Goal: Task Accomplishment & Management: Use online tool/utility

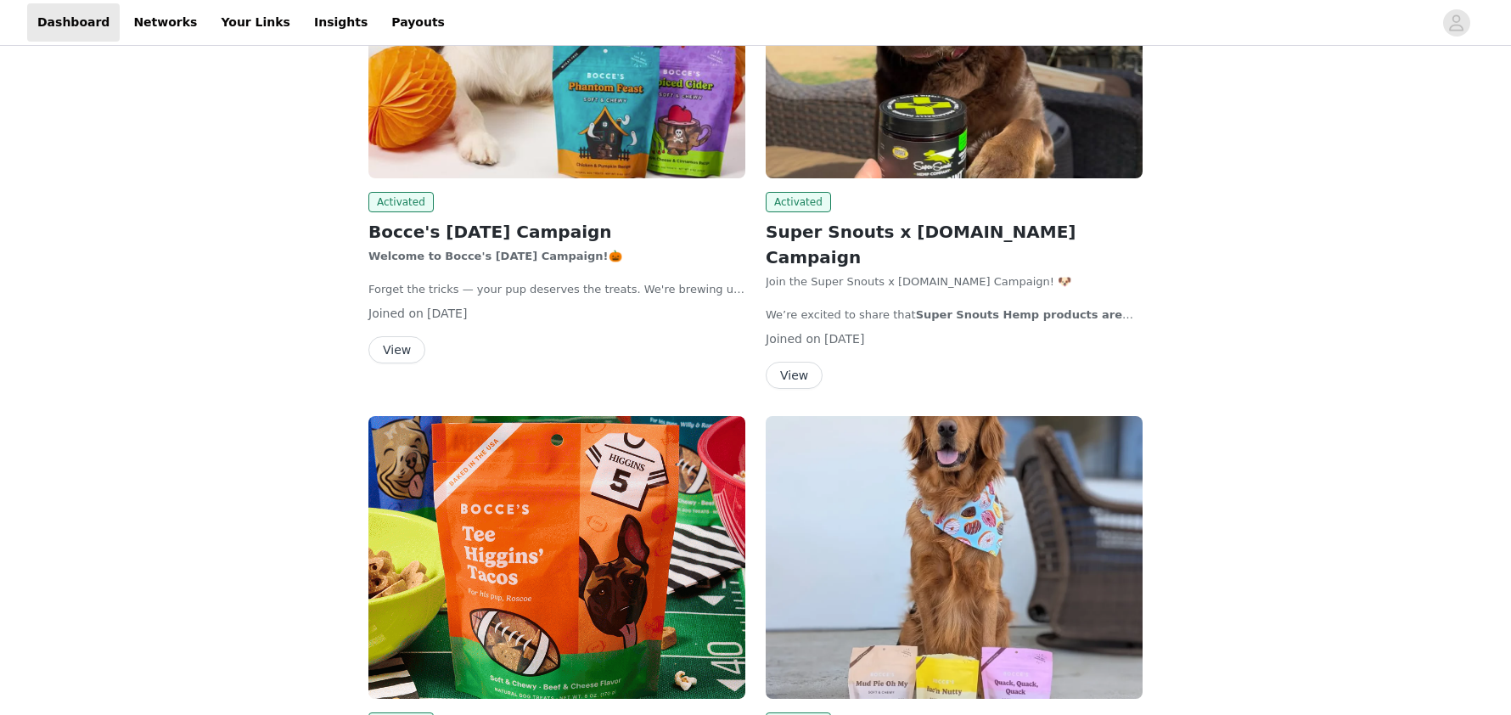
scroll to position [425, 0]
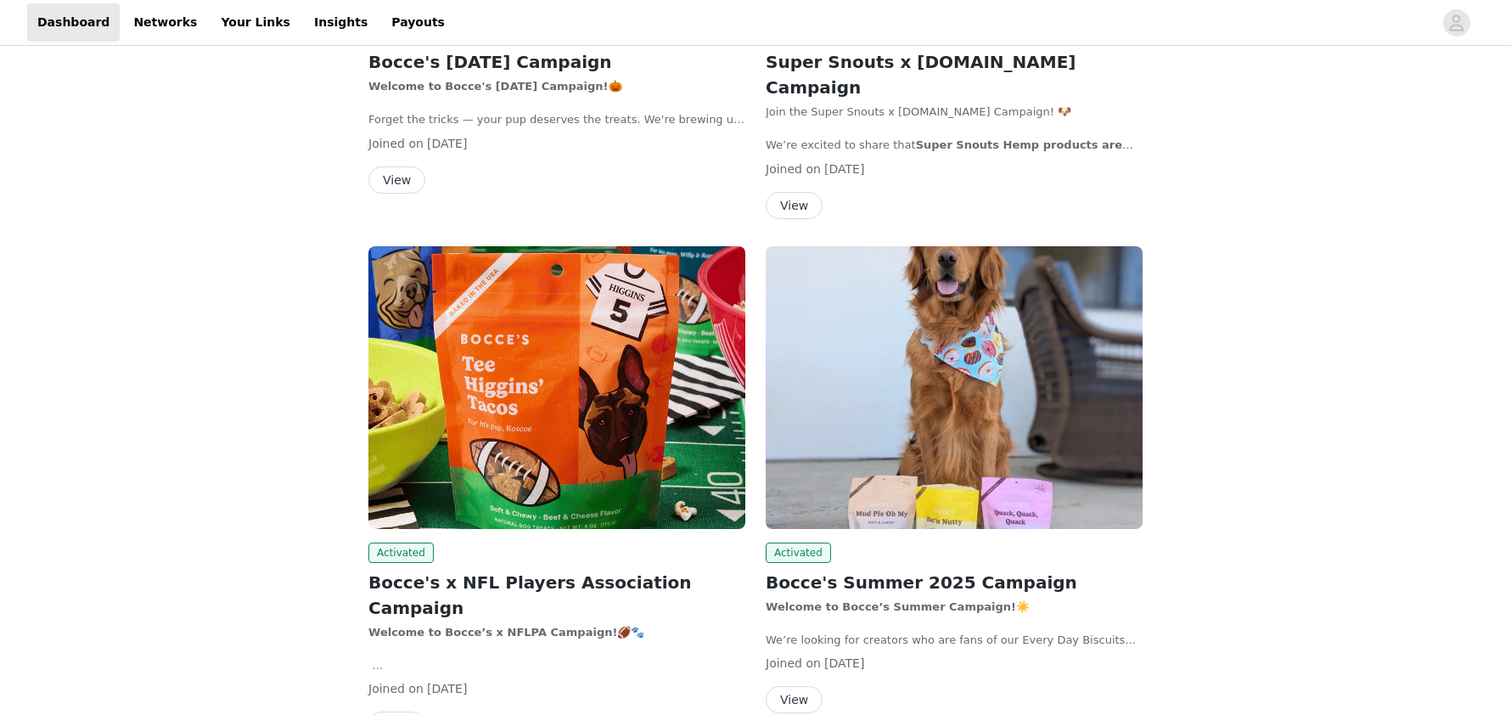
click at [590, 498] on img at bounding box center [556, 387] width 377 height 283
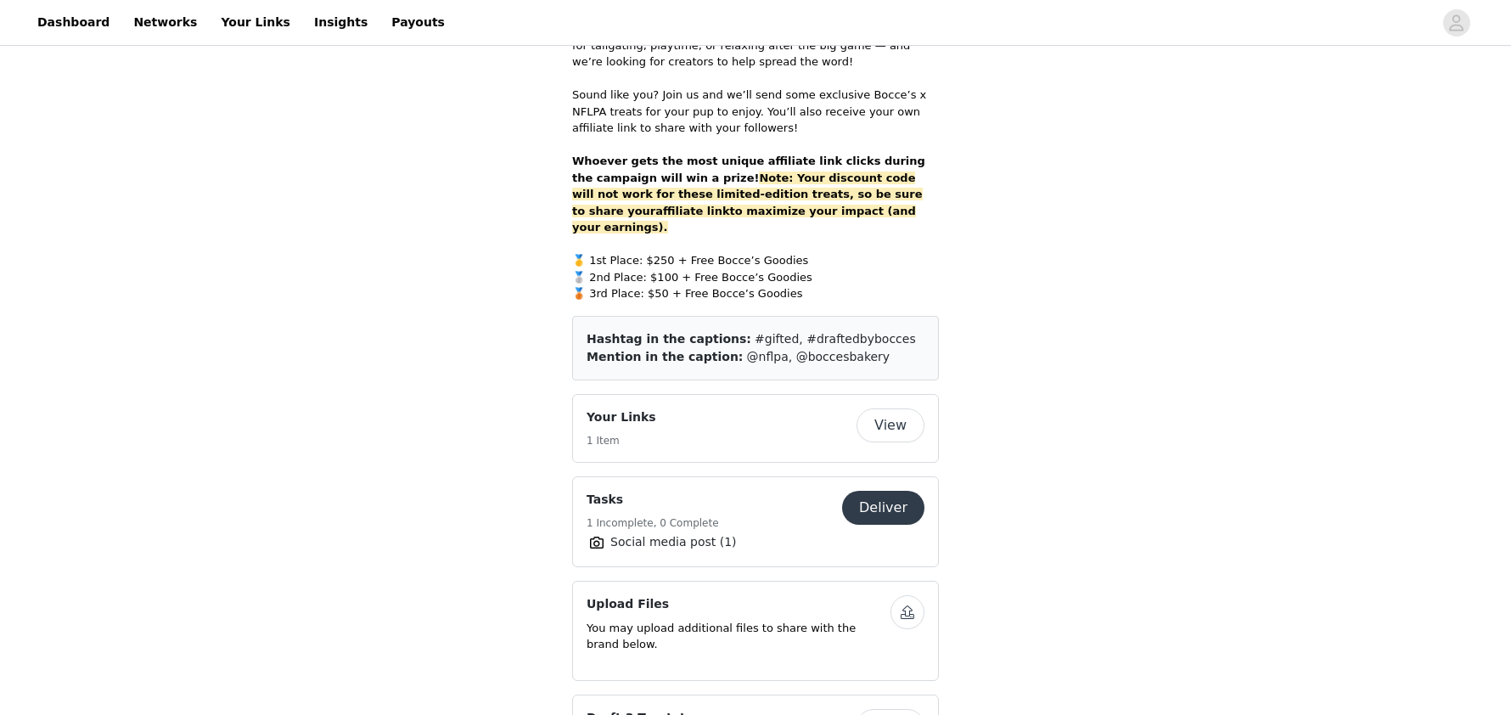
scroll to position [849, 0]
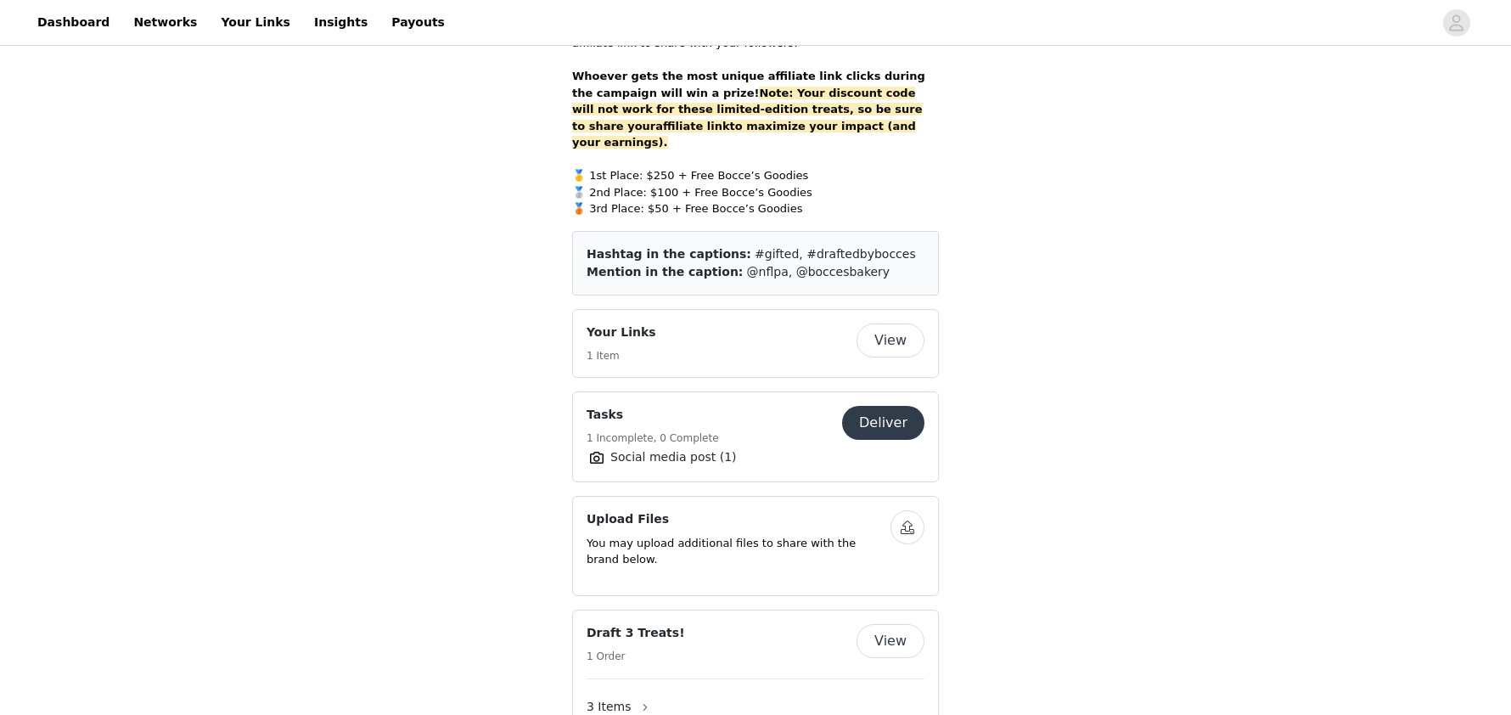
click at [891, 406] on button "Deliver" at bounding box center [883, 423] width 82 height 34
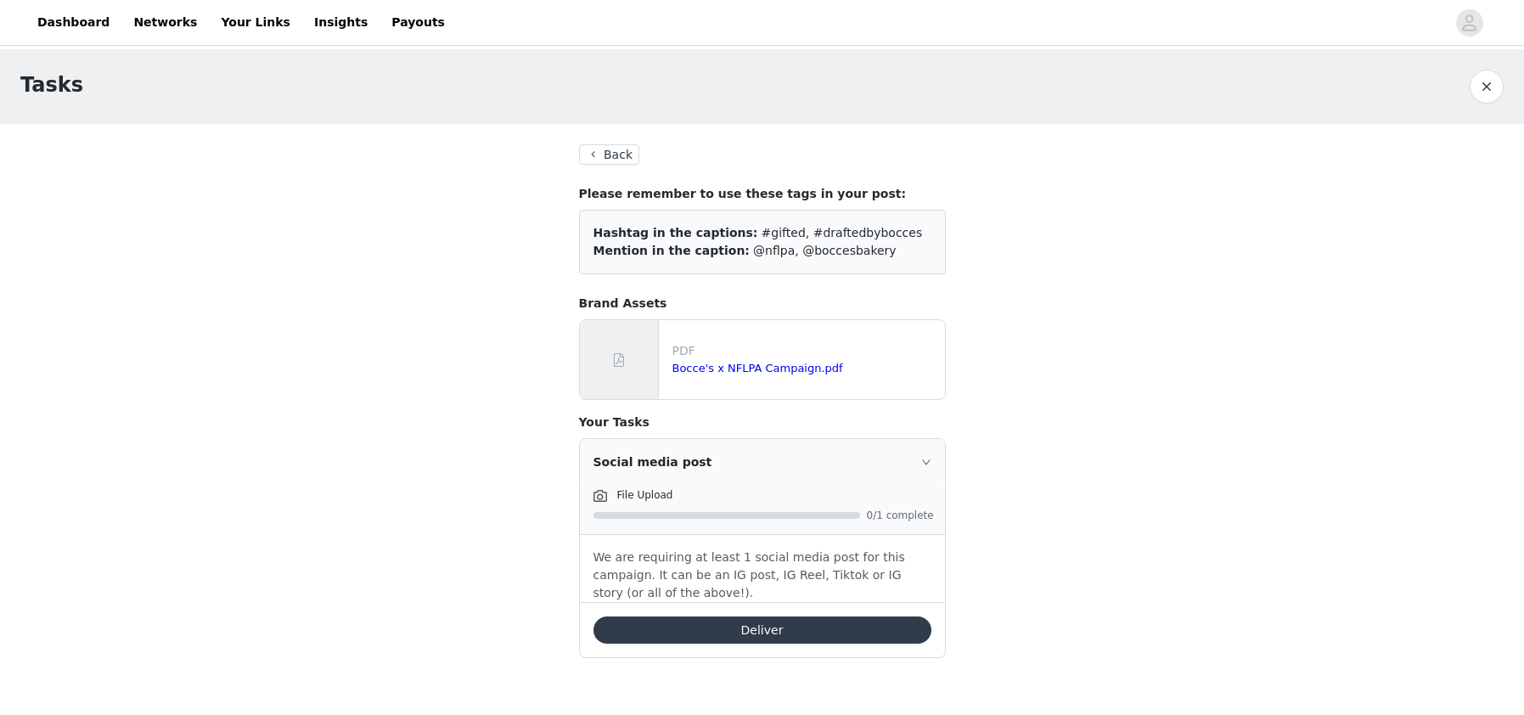
click at [744, 625] on button "Deliver" at bounding box center [762, 629] width 338 height 27
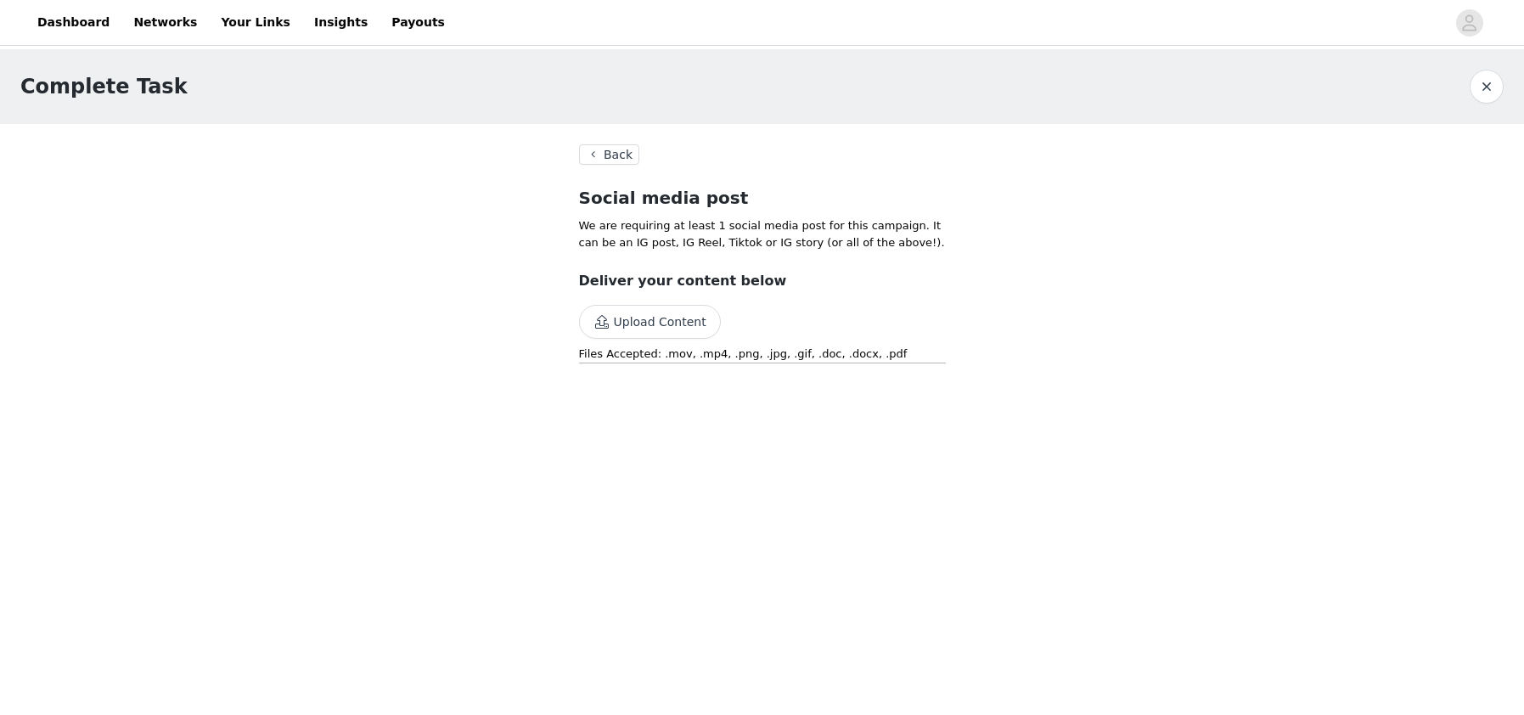
click at [659, 321] on button "Upload Content" at bounding box center [650, 322] width 142 height 34
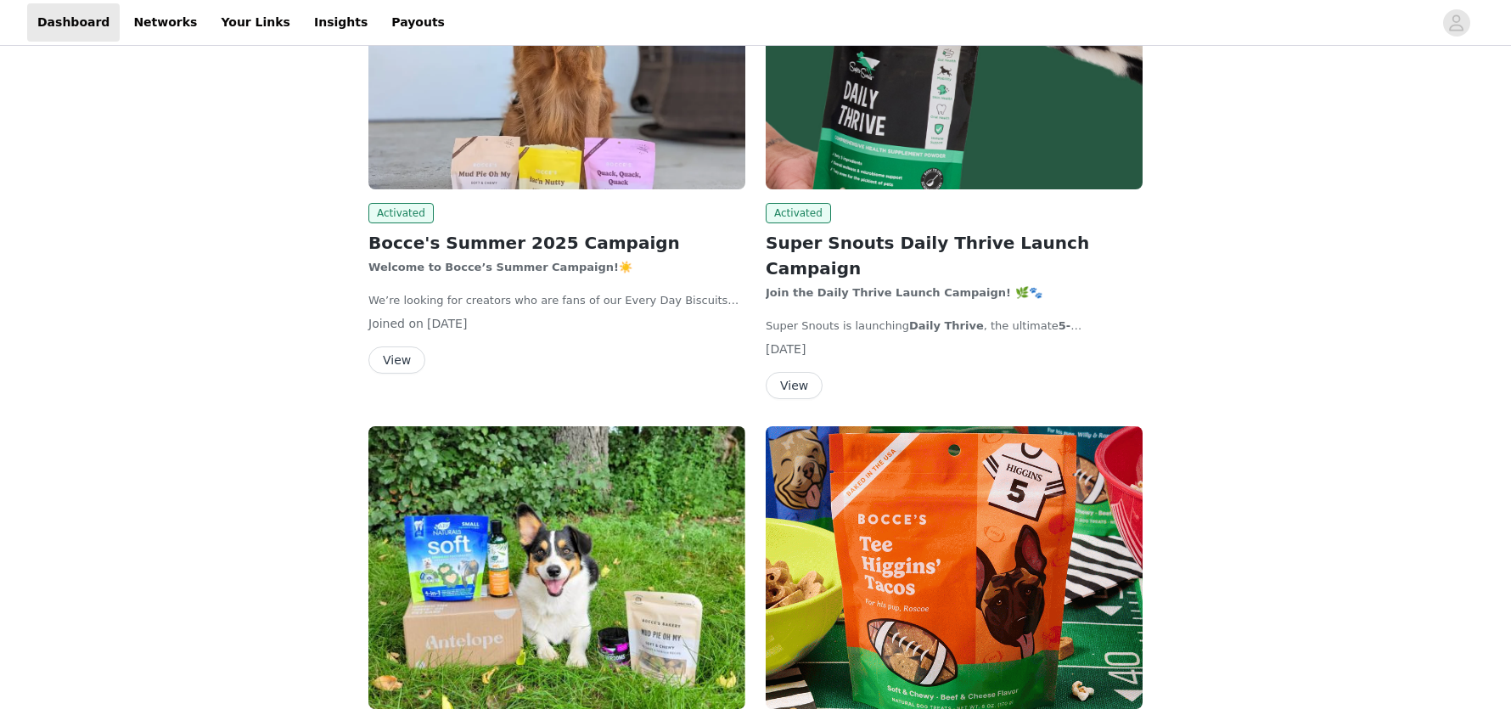
scroll to position [849, 0]
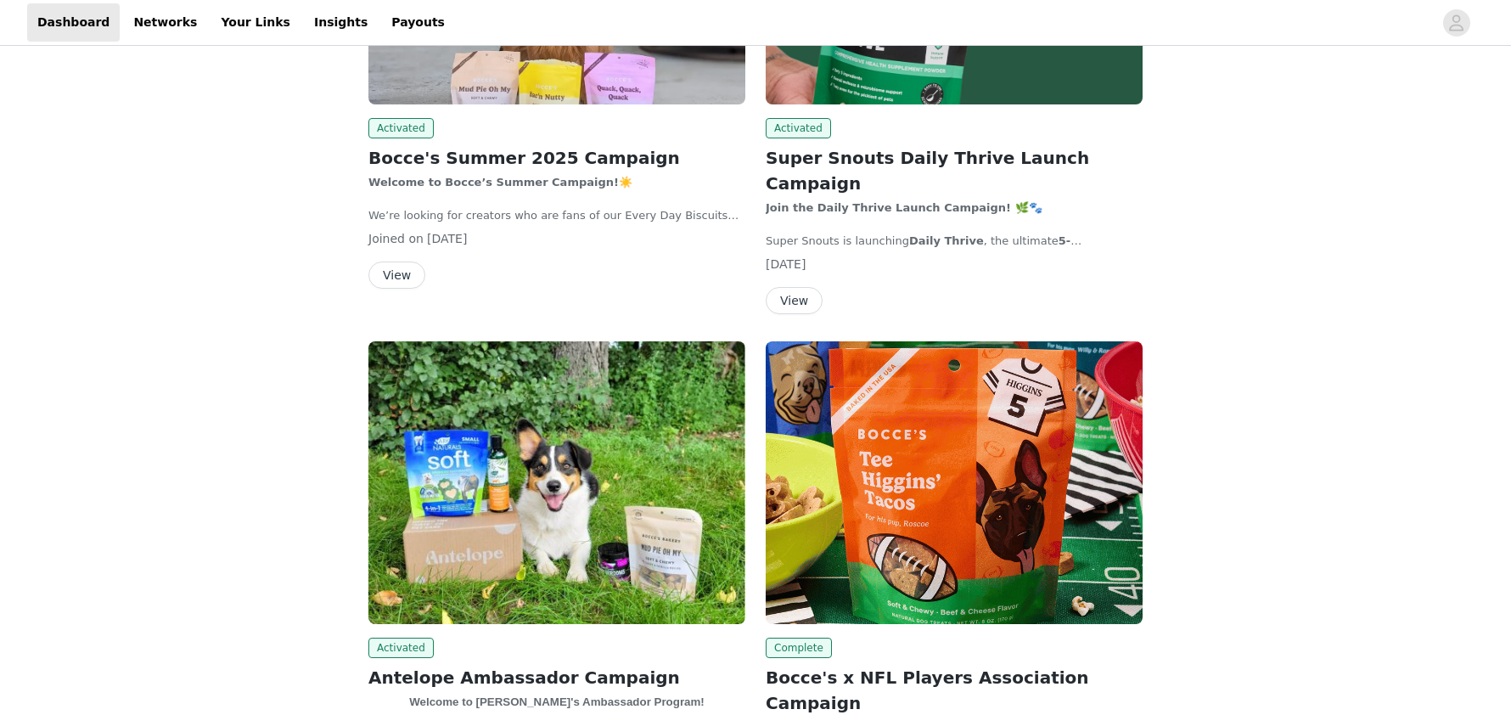
click at [959, 440] on img at bounding box center [954, 482] width 377 height 283
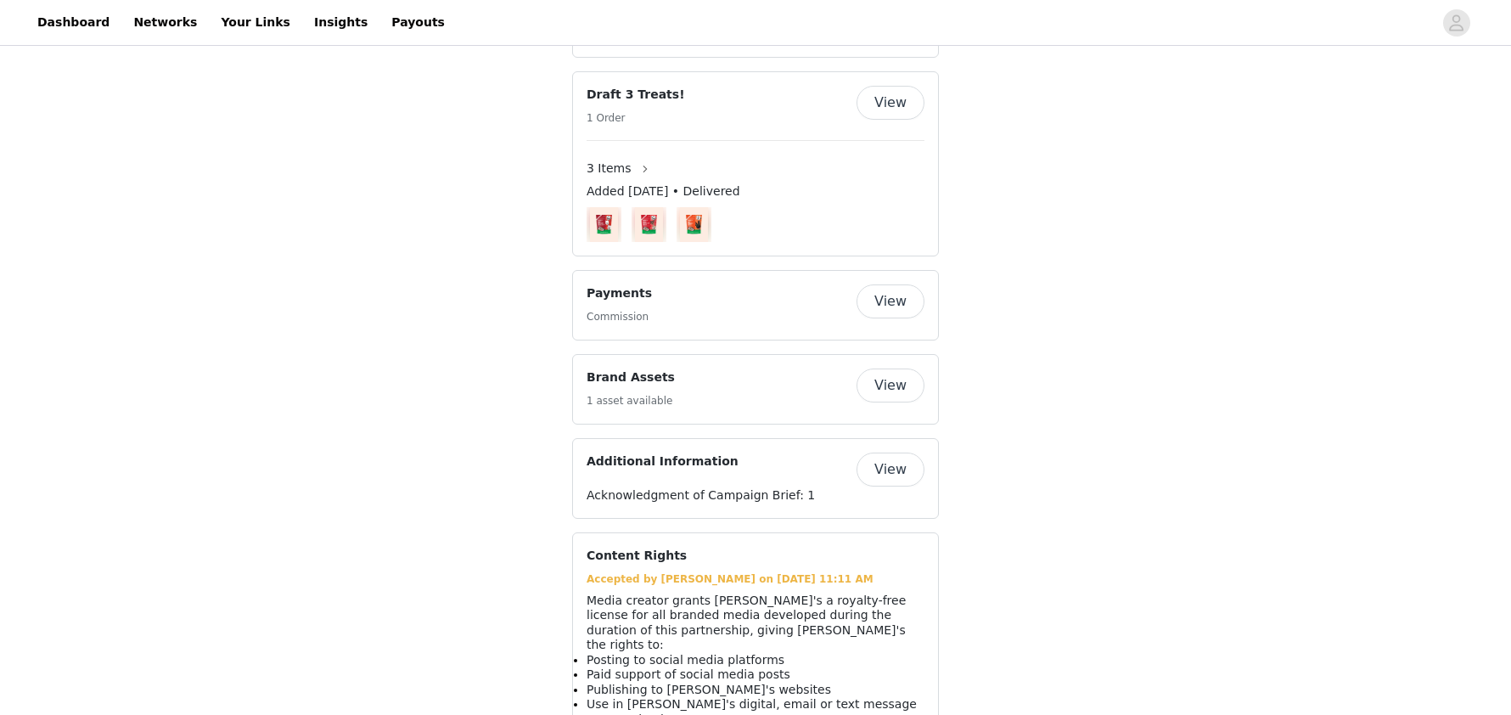
scroll to position [1425, 0]
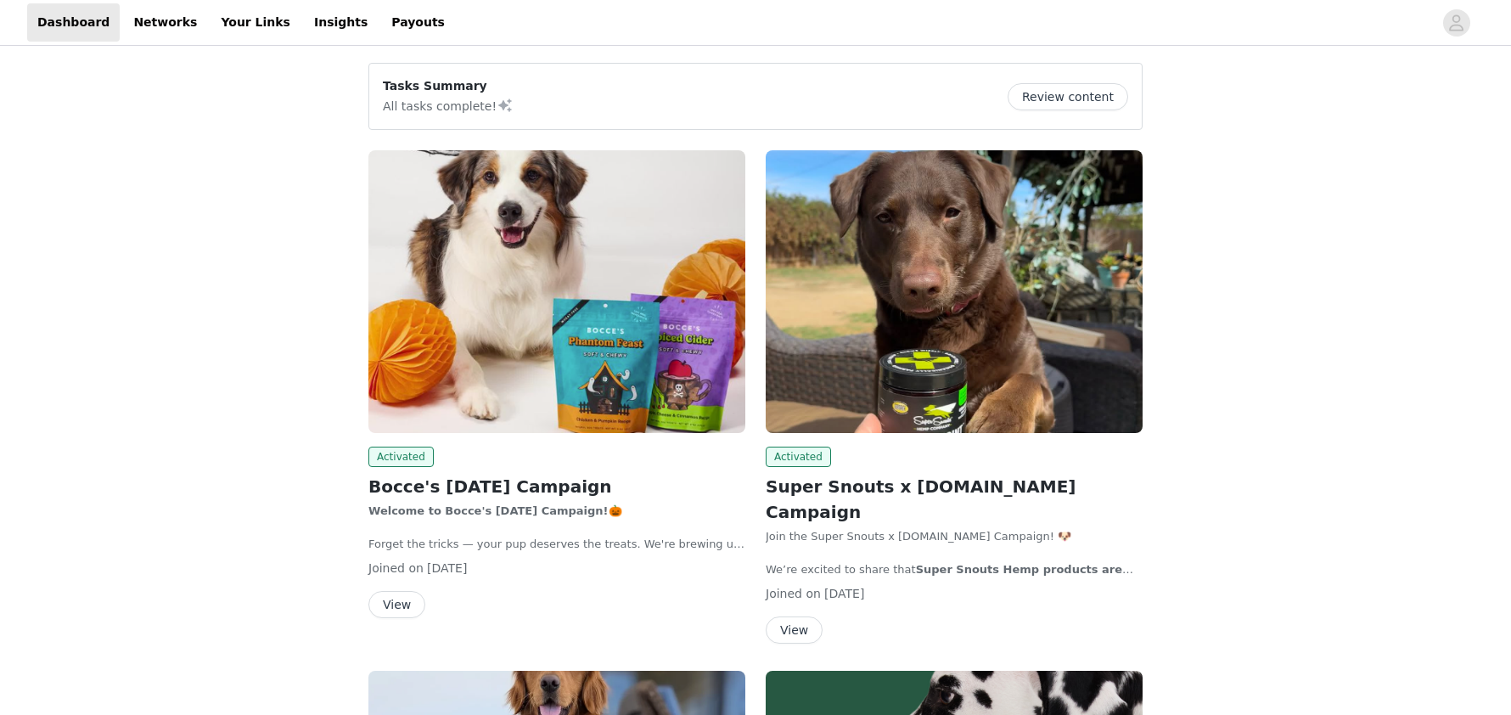
click at [978, 279] on img at bounding box center [954, 291] width 377 height 283
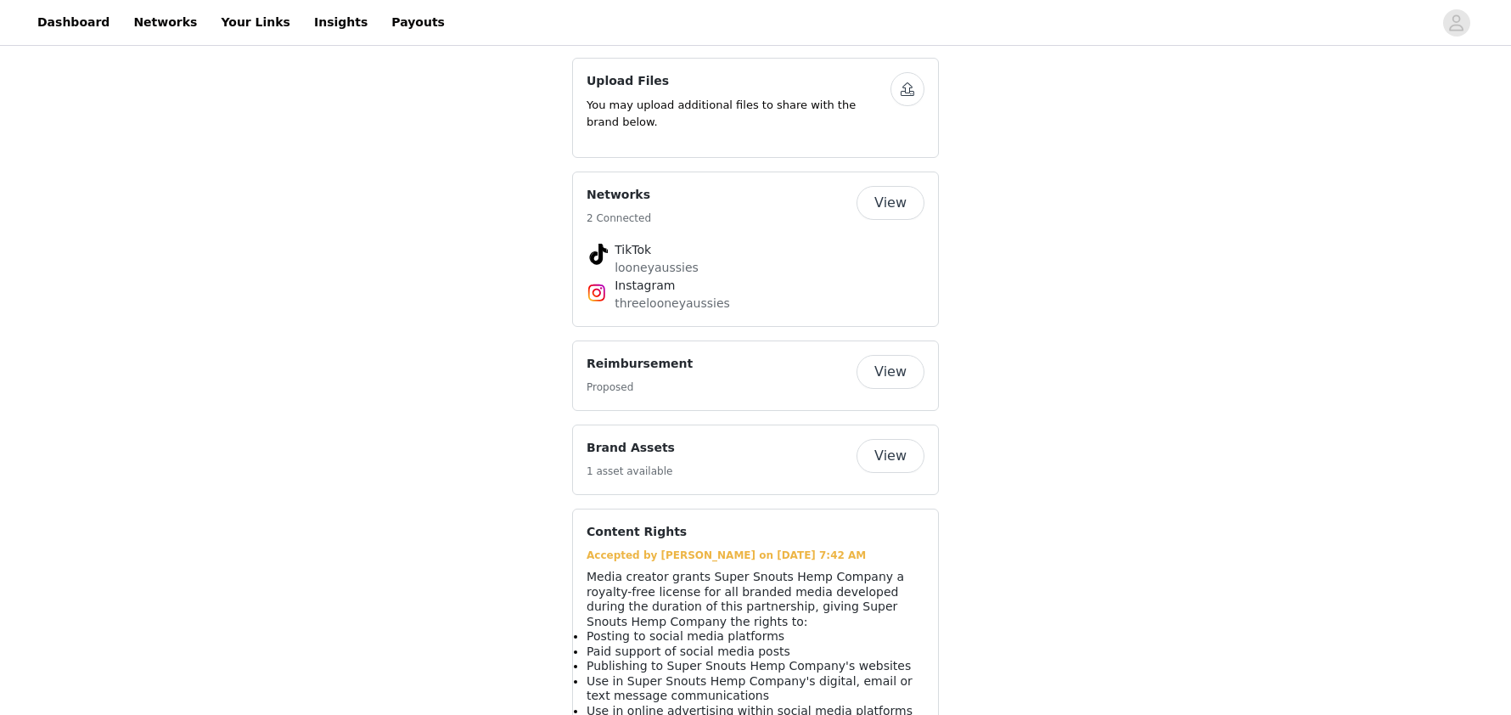
scroll to position [849, 0]
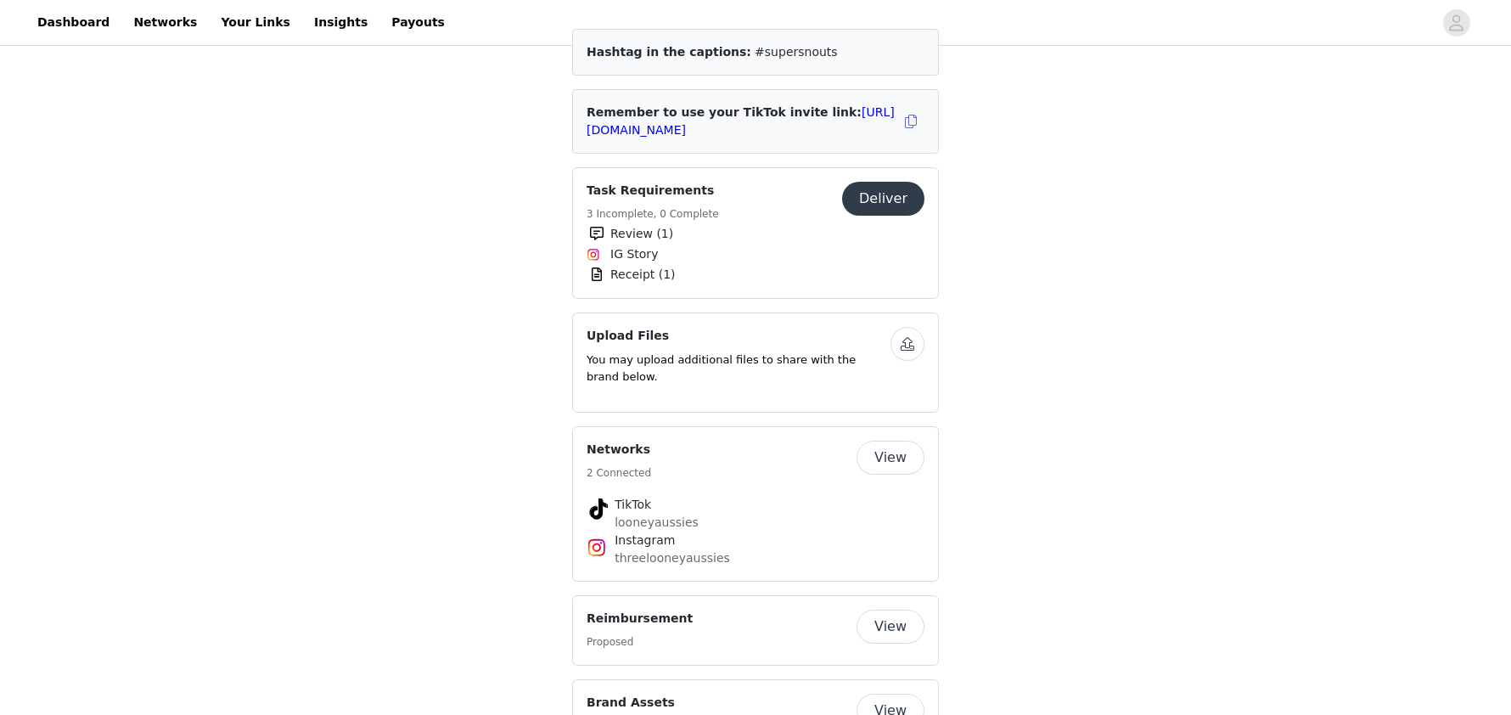
click at [873, 182] on button "Deliver" at bounding box center [883, 199] width 82 height 34
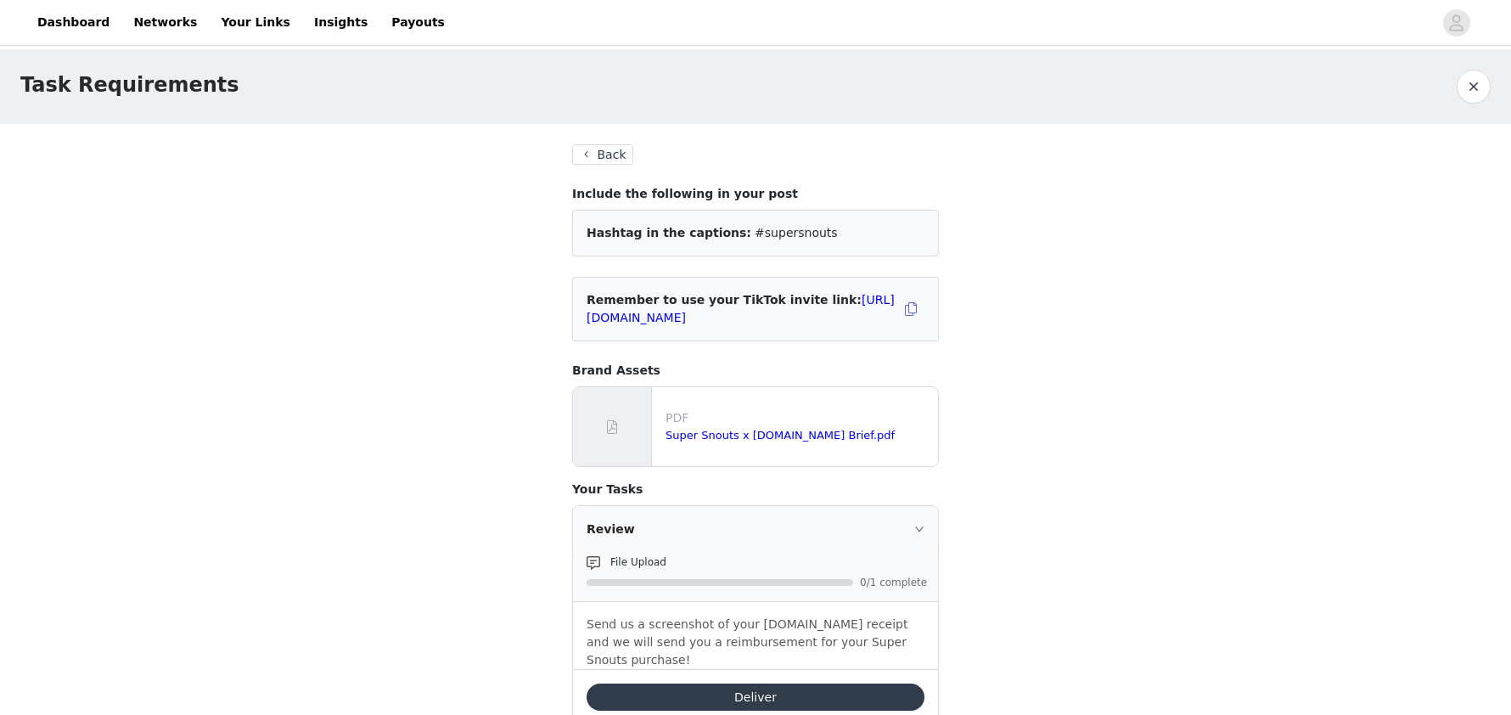
click at [586, 155] on button "Back" at bounding box center [602, 154] width 61 height 20
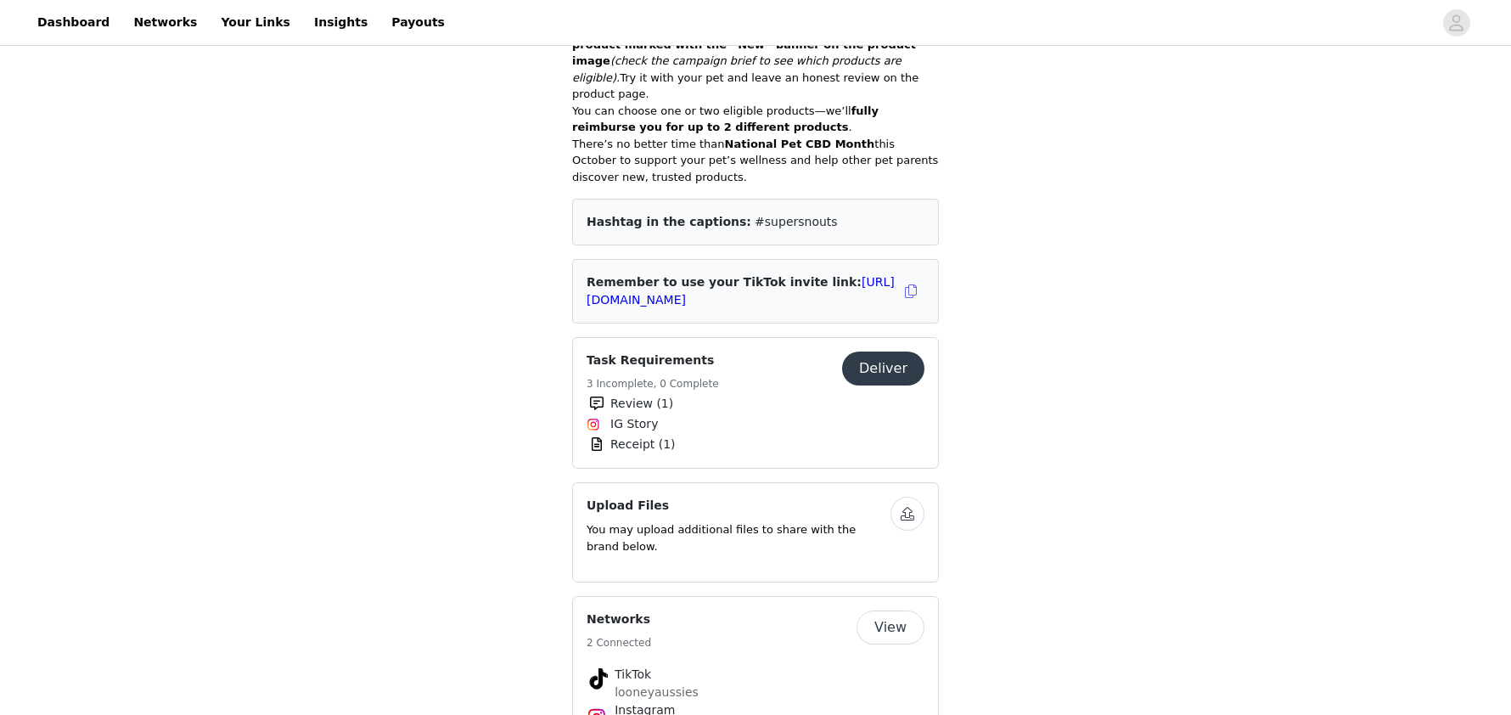
scroll to position [764, 0]
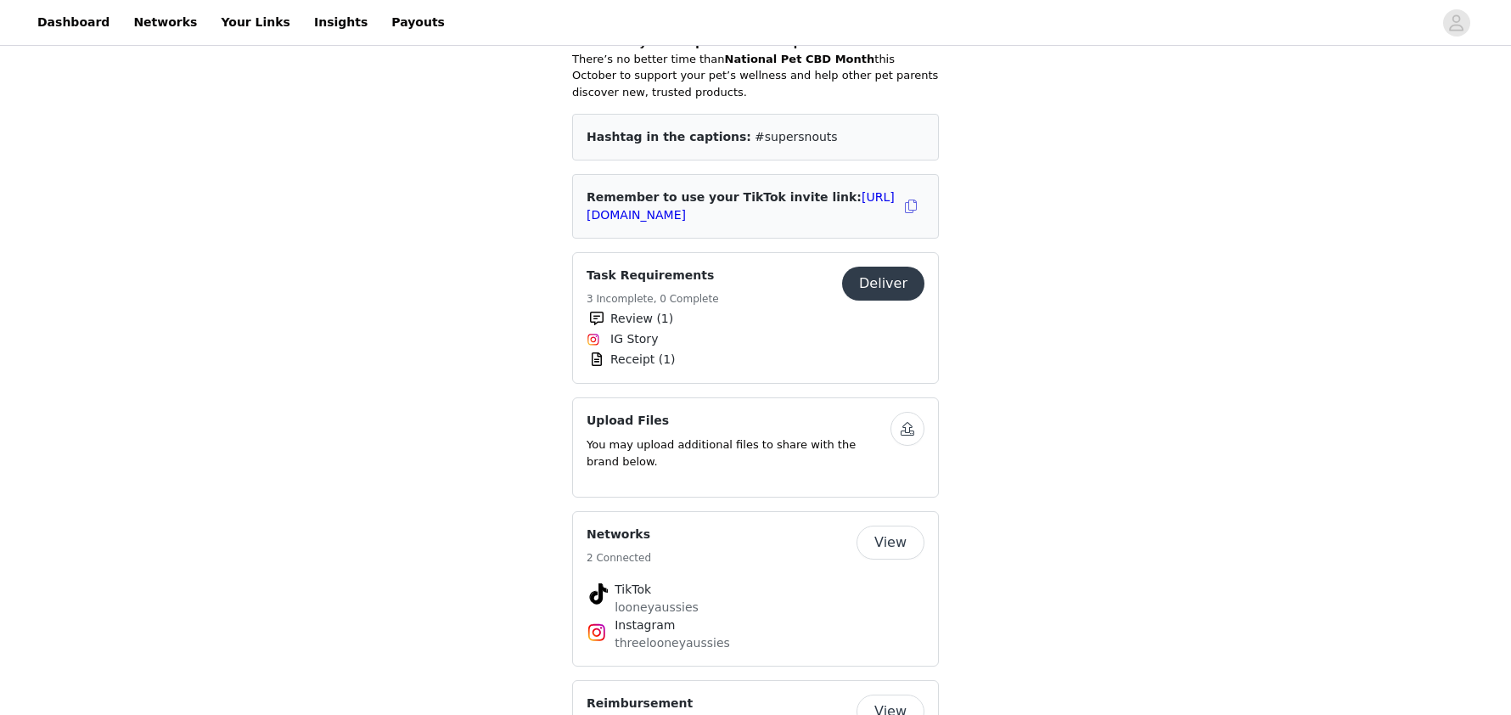
click at [902, 412] on button "button" at bounding box center [908, 429] width 34 height 34
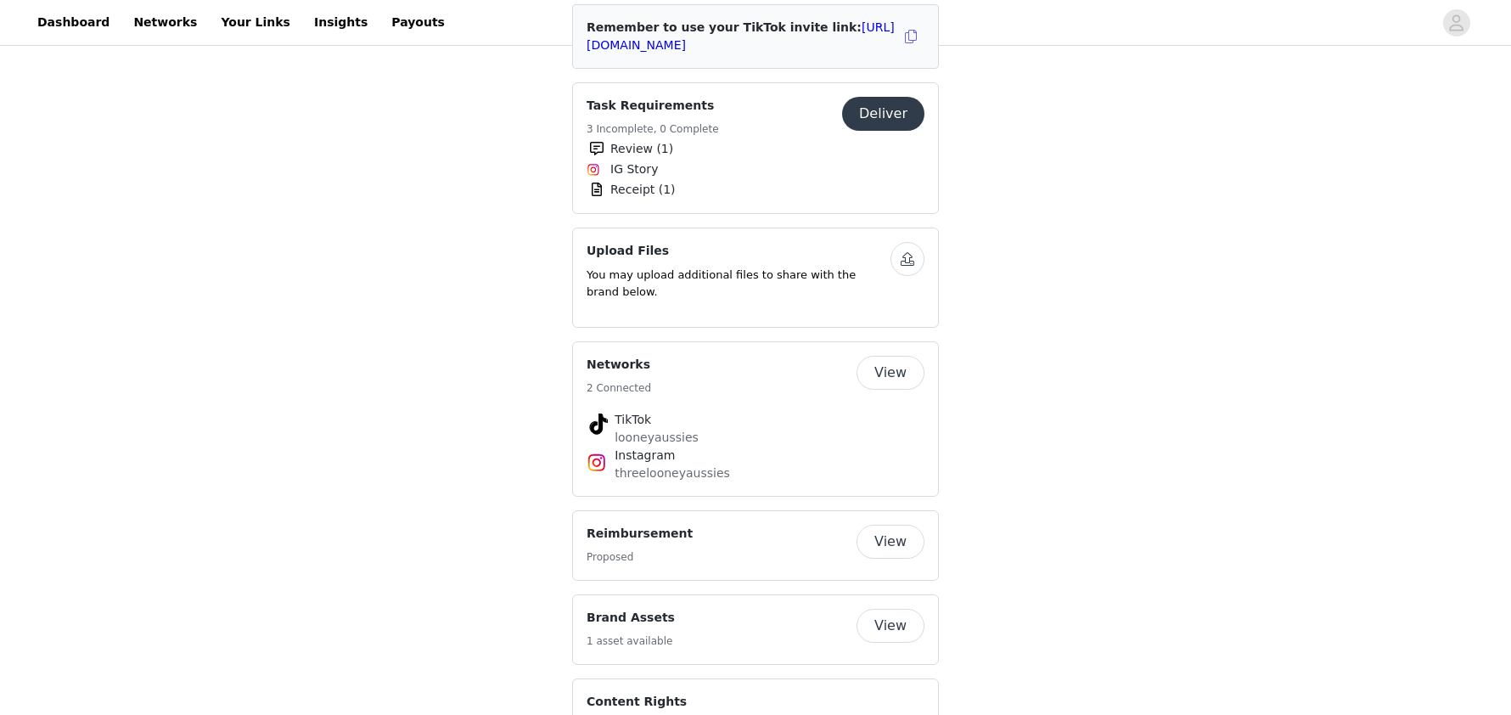
click at [889, 525] on button "View" at bounding box center [891, 542] width 68 height 34
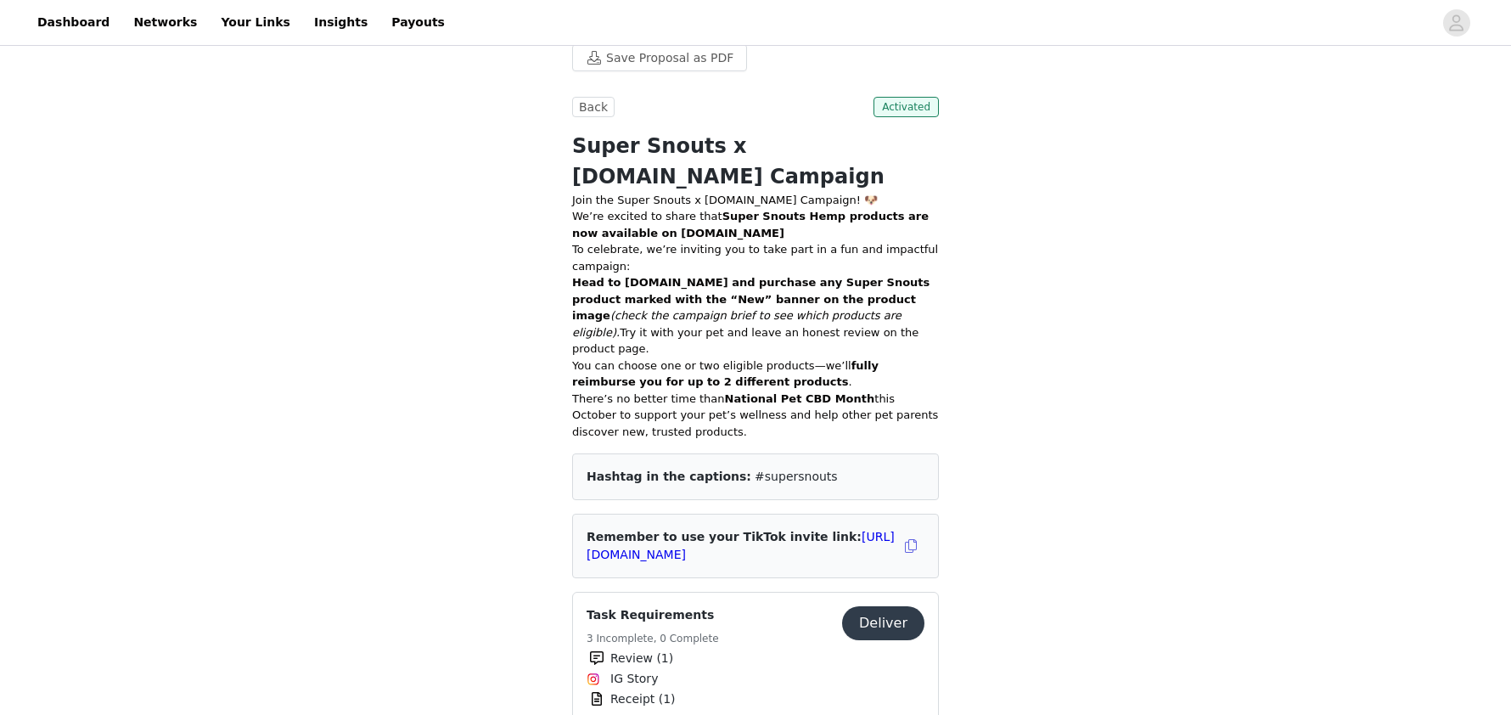
scroll to position [594, 0]
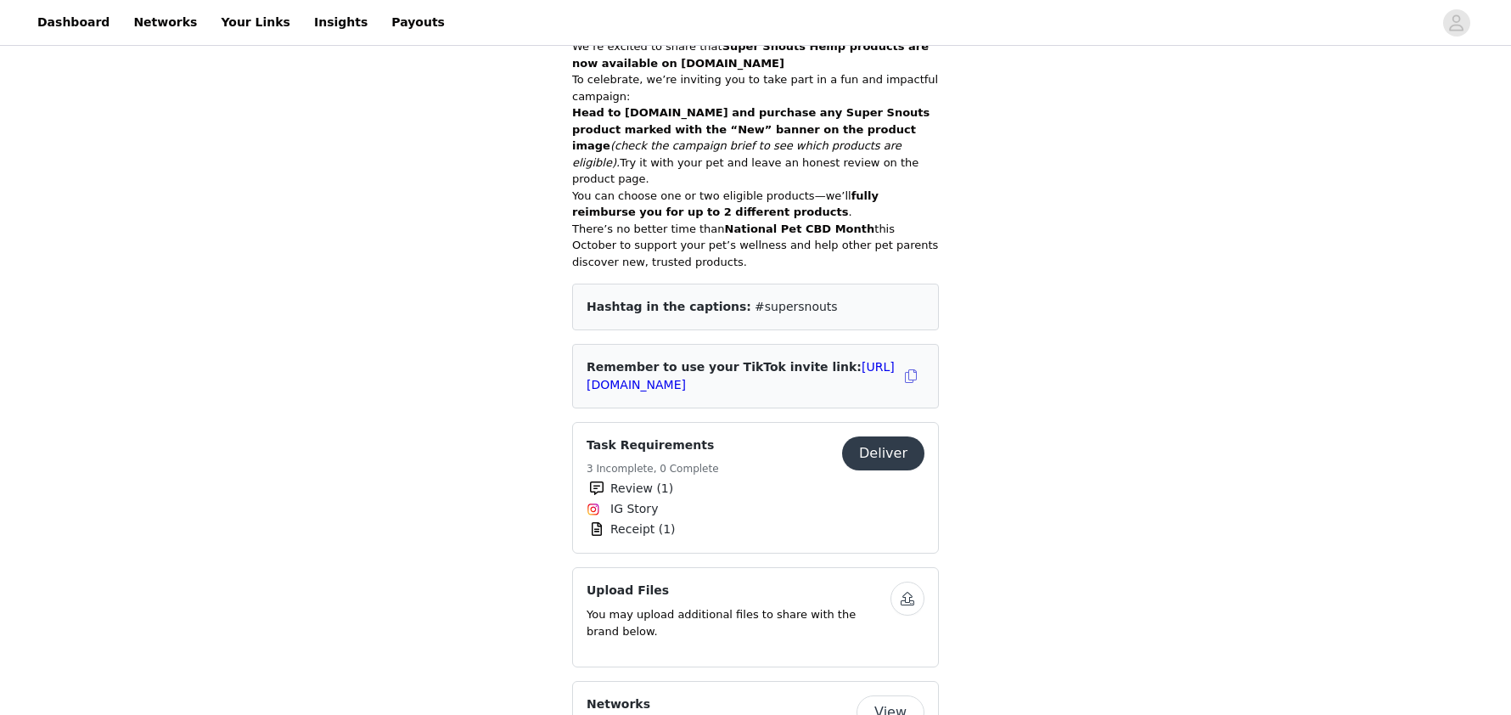
click at [893, 436] on button "Deliver" at bounding box center [883, 453] width 82 height 34
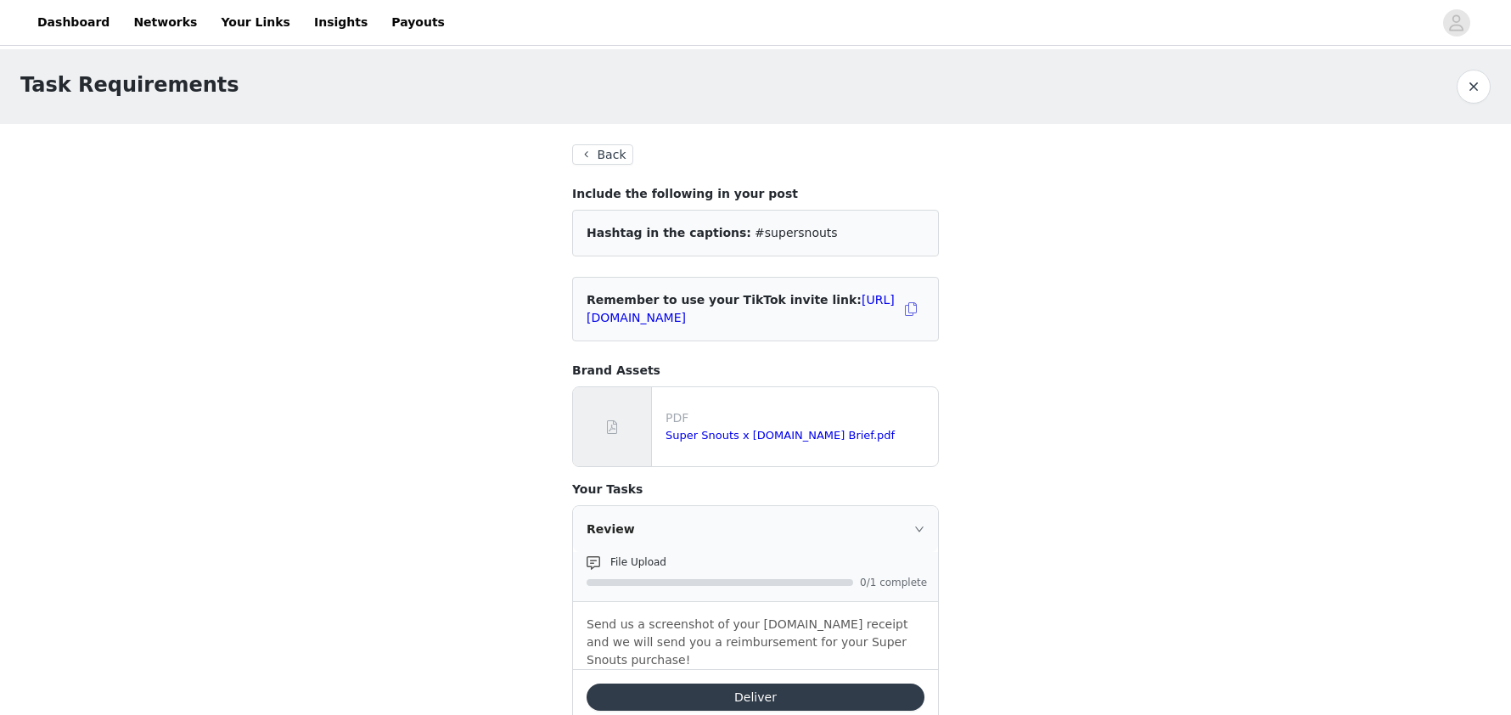
scroll to position [170, 0]
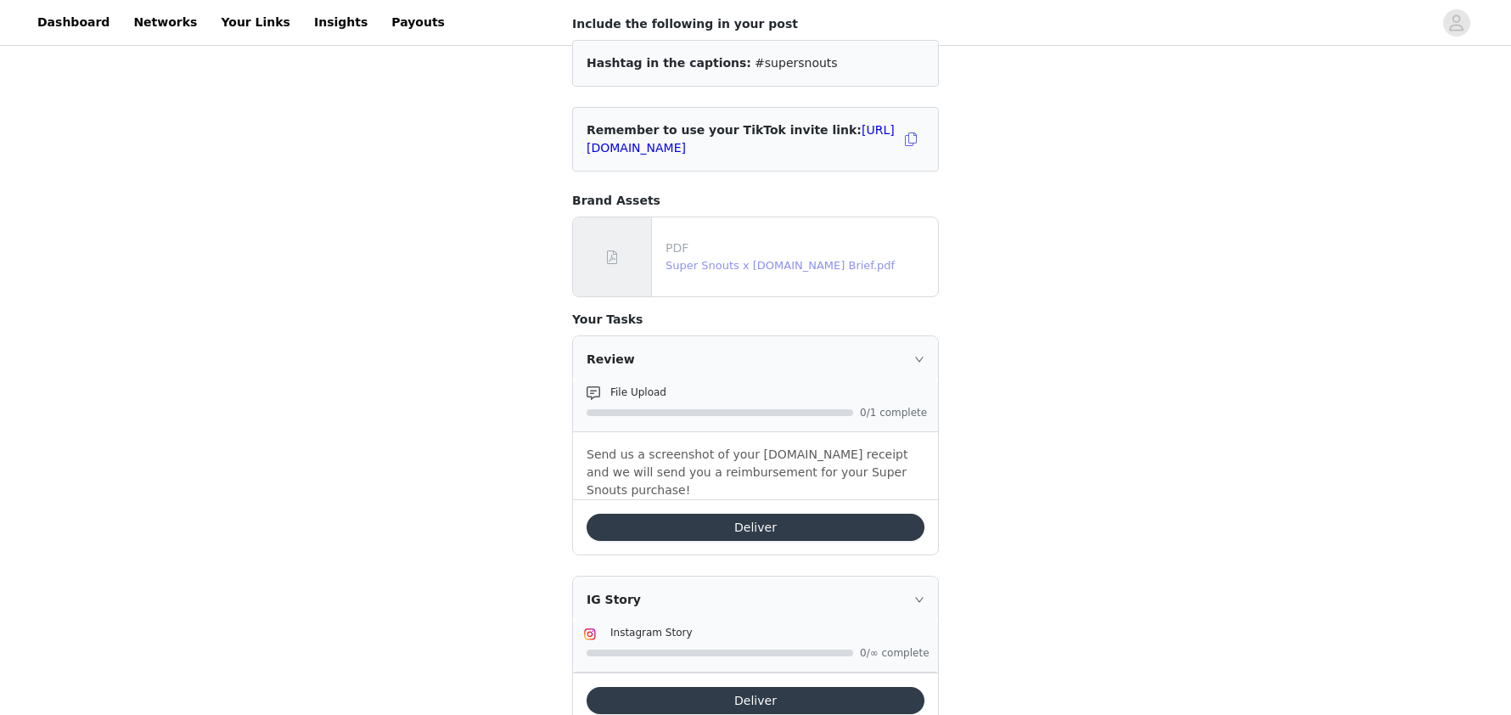
click at [732, 261] on link "Super Snouts x Chewy.com Brief.pdf" at bounding box center [780, 265] width 229 height 13
